Goal: Navigation & Orientation: Find specific page/section

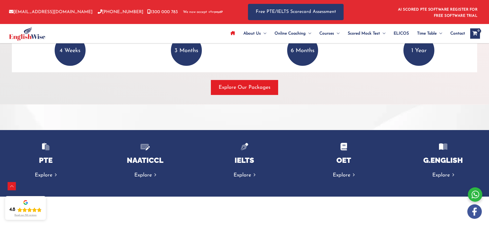
scroll to position [856, 0]
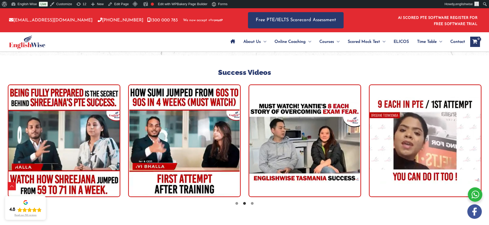
scroll to position [1501, 0]
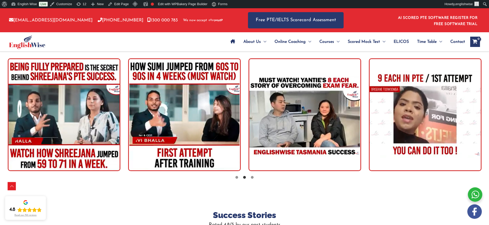
drag, startPoint x: 154, startPoint y: 105, endPoint x: 263, endPoint y: 109, distance: 109.5
click at [241, 109] on img "tracker" at bounding box center [184, 114] width 113 height 113
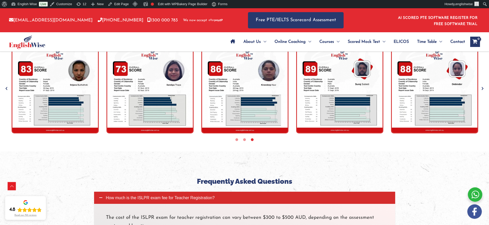
scroll to position [1581, 0]
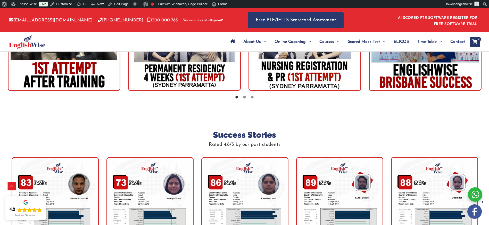
click at [33, 44] on img at bounding box center [27, 42] width 36 height 14
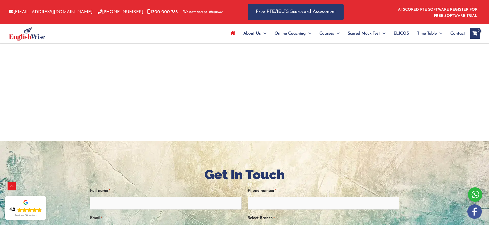
scroll to position [991, 0]
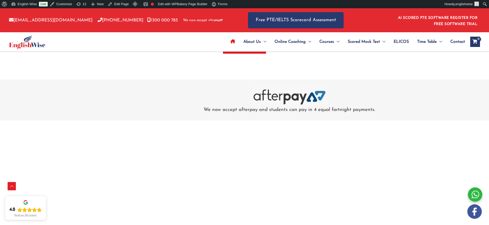
scroll to position [1589, 0]
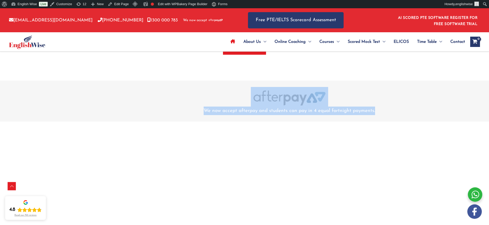
drag, startPoint x: 249, startPoint y: 94, endPoint x: 389, endPoint y: 115, distance: 142.1
click at [389, 115] on div "We now accept afterpay and students can pay in 4 equal fortnight payments." at bounding box center [290, 101] width 266 height 28
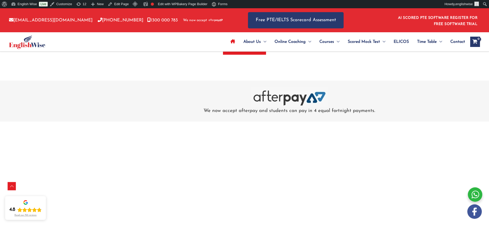
click at [218, 102] on div at bounding box center [290, 97] width 266 height 20
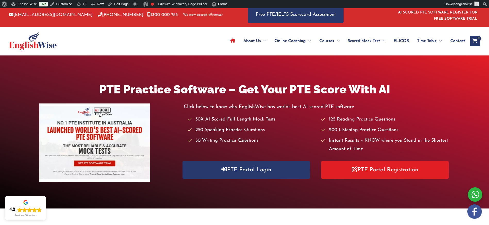
scroll to position [0, 0]
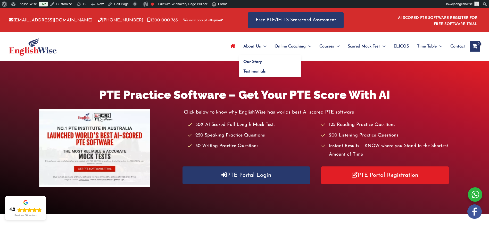
click at [254, 46] on span "About Us" at bounding box center [253, 46] width 18 height 18
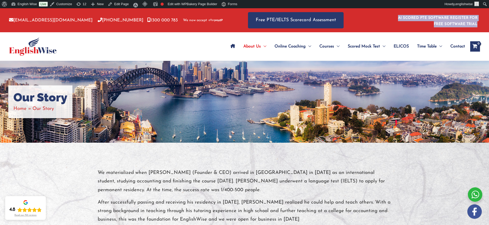
click at [31, 51] on img at bounding box center [33, 46] width 48 height 19
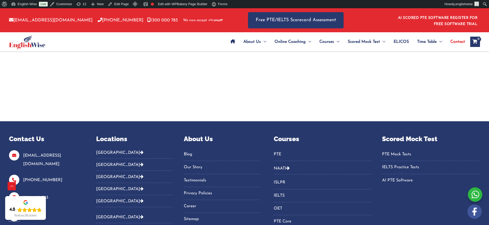
scroll to position [1199, 0]
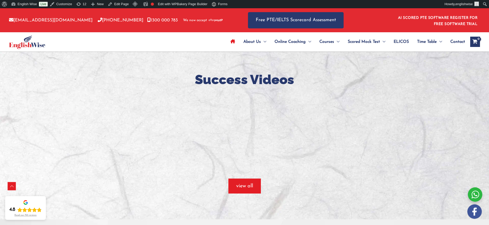
scroll to position [390, 0]
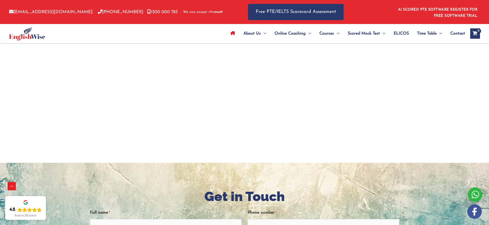
scroll to position [970, 0]
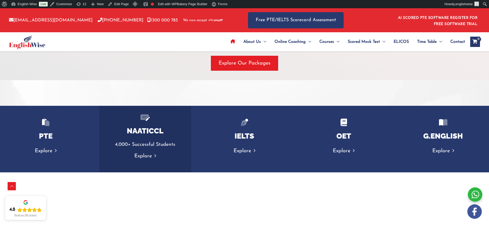
scroll to position [788, 0]
